Goal: Obtain resource: Download file/media

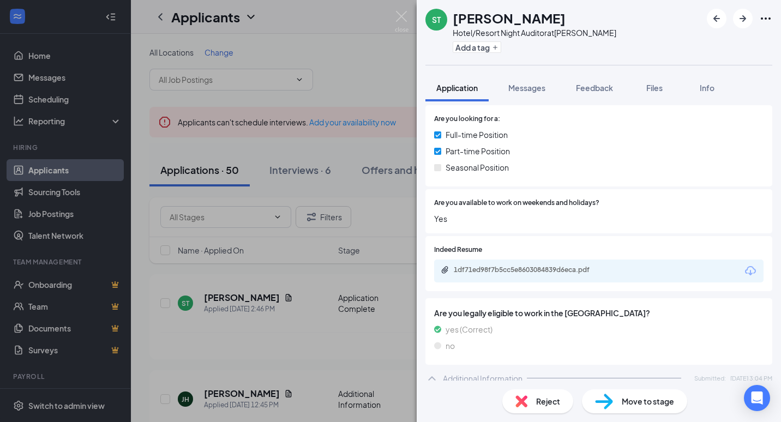
scroll to position [164, 0]
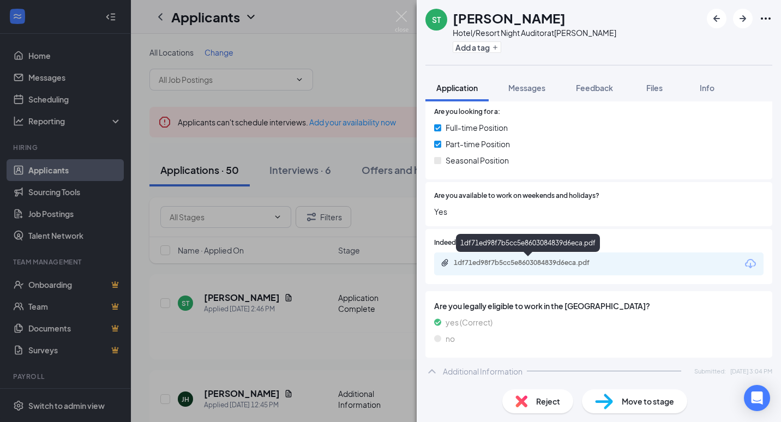
click at [496, 260] on div "1df71ed98f7b5cc5e8603084839d6eca.pdf" at bounding box center [530, 262] width 153 height 9
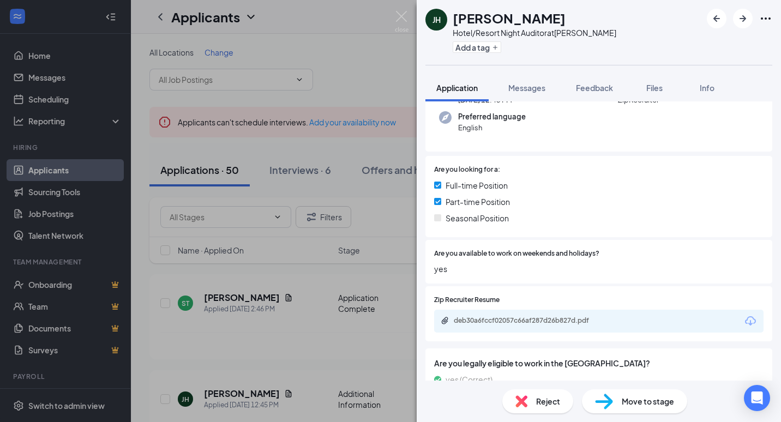
scroll to position [164, 0]
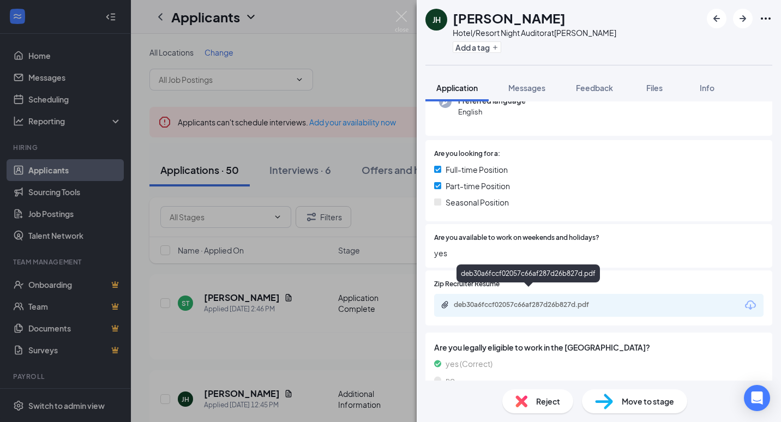
click at [465, 300] on div "deb30a6fccf02057c66af287d26b827d.pdf" at bounding box center [530, 304] width 153 height 9
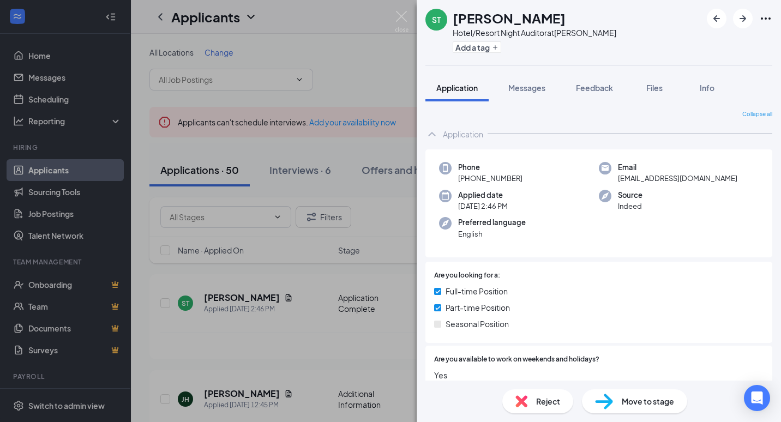
scroll to position [164, 0]
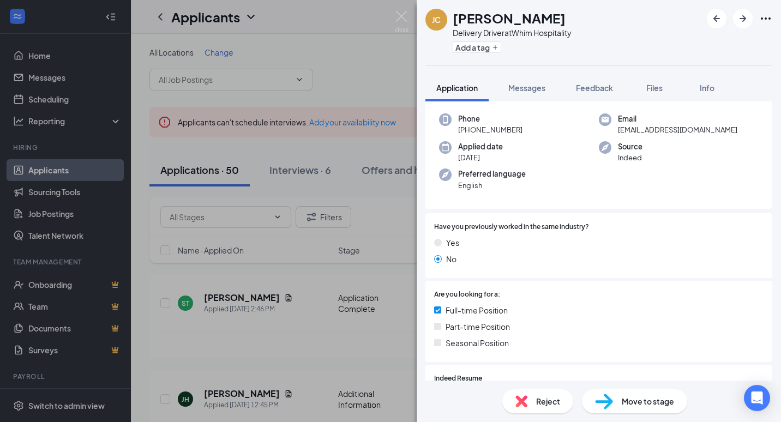
scroll to position [164, 0]
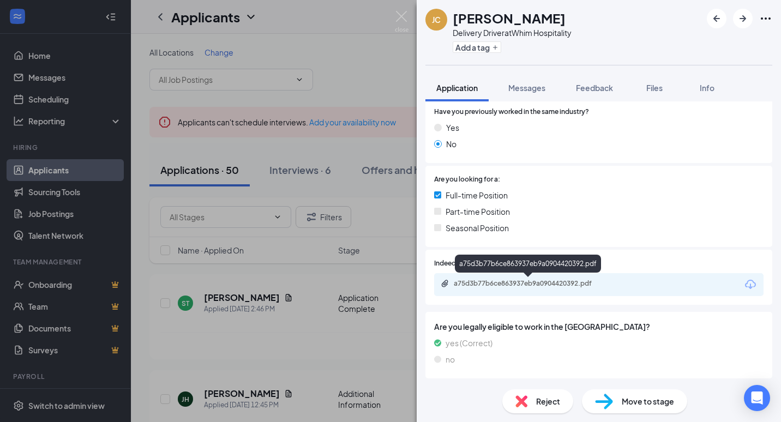
click at [489, 282] on div "a75d3b77b6ce863937eb9a0904420392.pdf" at bounding box center [530, 283] width 153 height 9
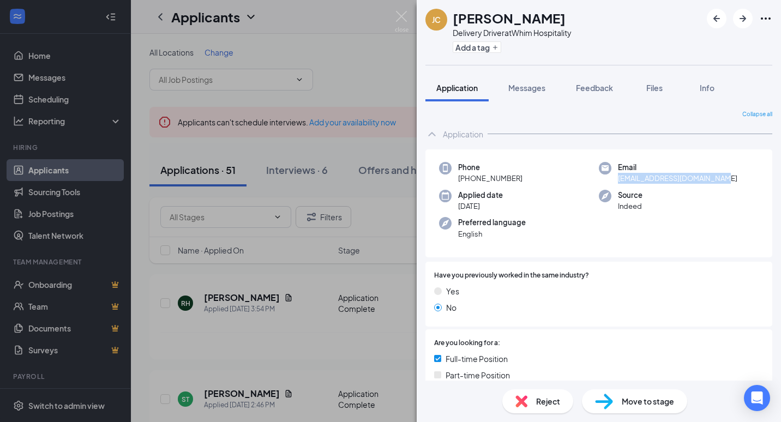
drag, startPoint x: 715, startPoint y: 176, endPoint x: 611, endPoint y: 178, distance: 104.7
click at [611, 178] on div "Email jonathanclark762@gmail.com" at bounding box center [679, 173] width 160 height 22
drag, startPoint x: 611, startPoint y: 178, endPoint x: 627, endPoint y: 176, distance: 16.4
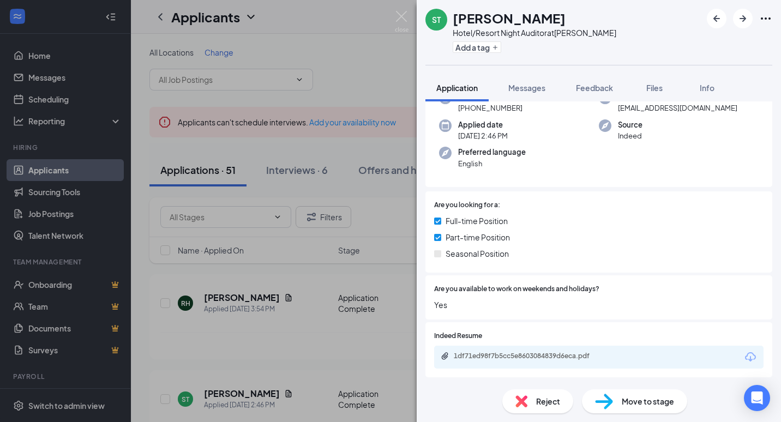
scroll to position [109, 0]
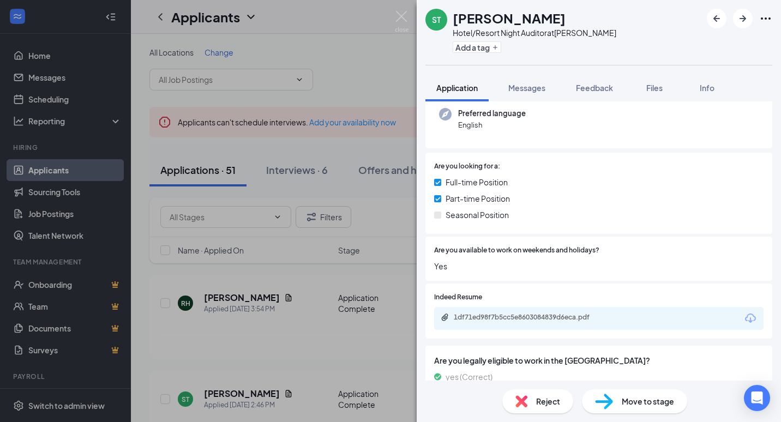
click at [479, 317] on div "1df71ed98f7b5cc5e8603084839d6eca.pdf" at bounding box center [530, 317] width 153 height 9
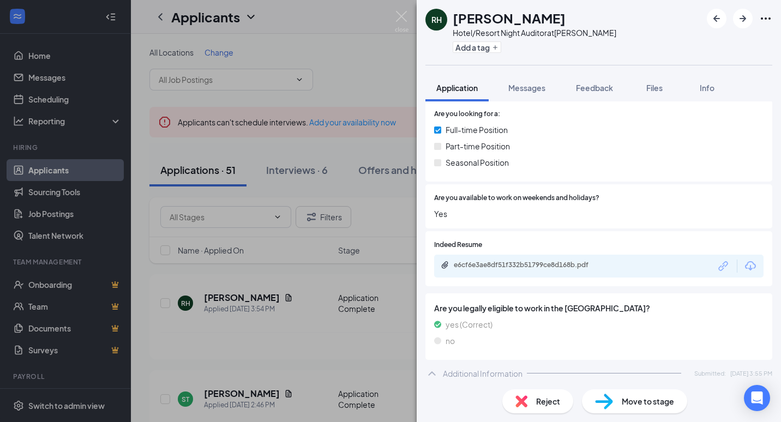
scroll to position [164, 0]
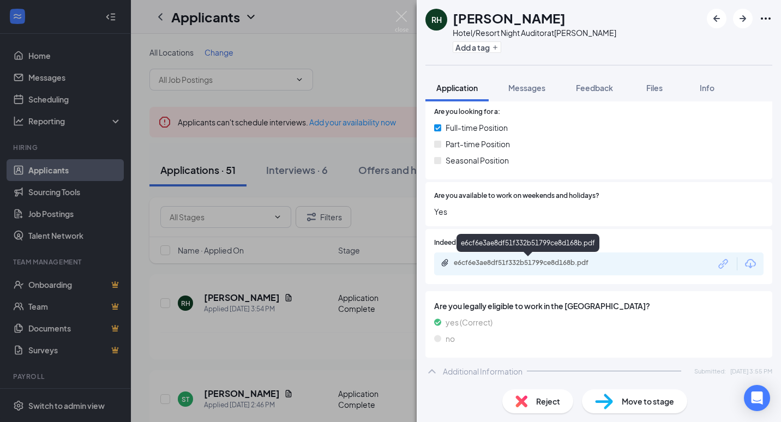
click at [463, 264] on div "e6cf6e3ae8df51f332b51799ce8d168b.pdf" at bounding box center [530, 262] width 153 height 9
click at [455, 261] on div "e6cf6e3ae8df51f332b51799ce8d168b.pdf" at bounding box center [530, 262] width 153 height 9
